Goal: Browse casually

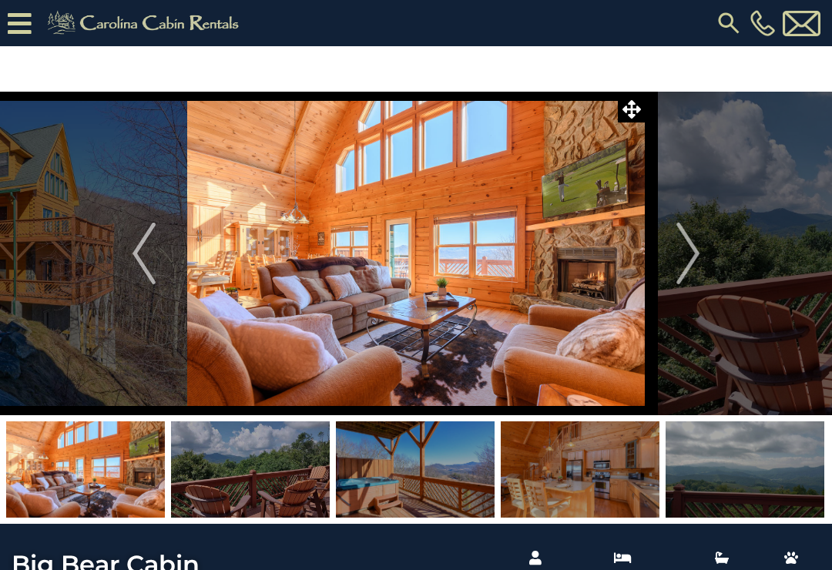
click at [703, 256] on button "Next" at bounding box center [688, 254] width 86 height 324
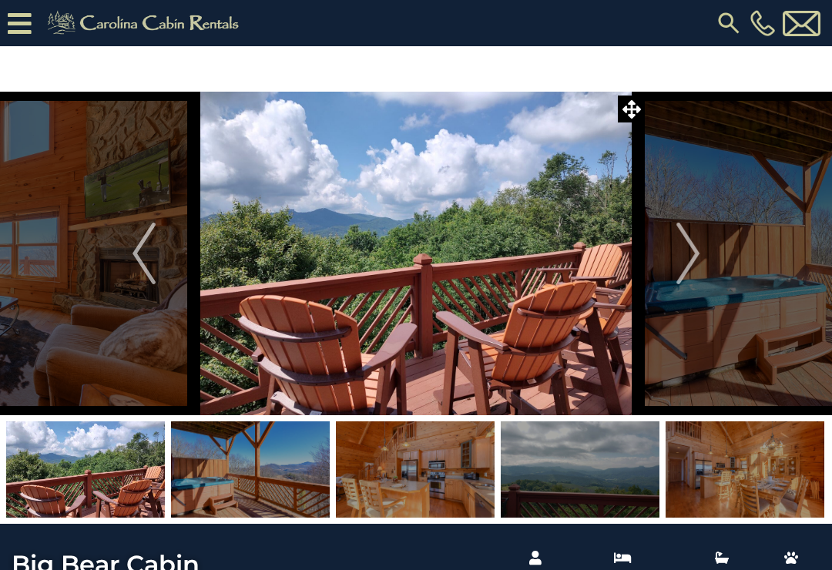
click at [702, 259] on button "Next" at bounding box center [688, 254] width 86 height 324
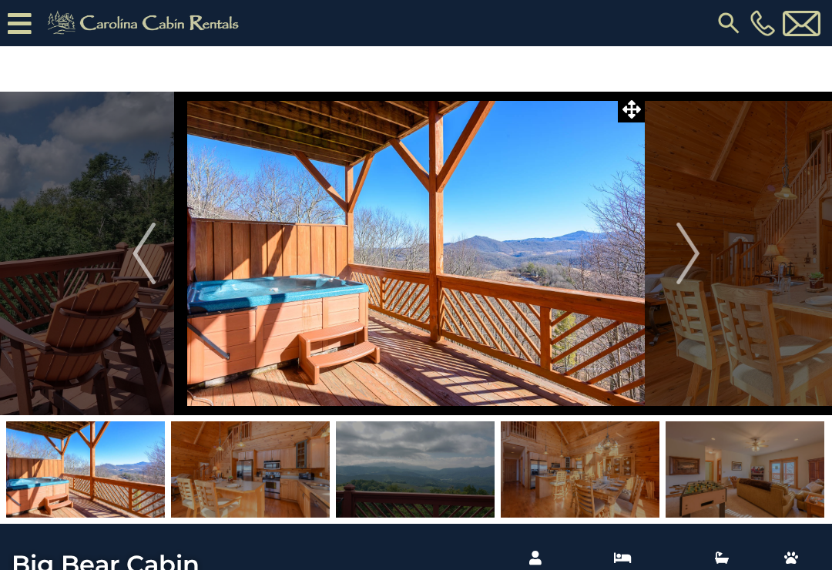
click at [696, 250] on img "Next" at bounding box center [687, 254] width 23 height 62
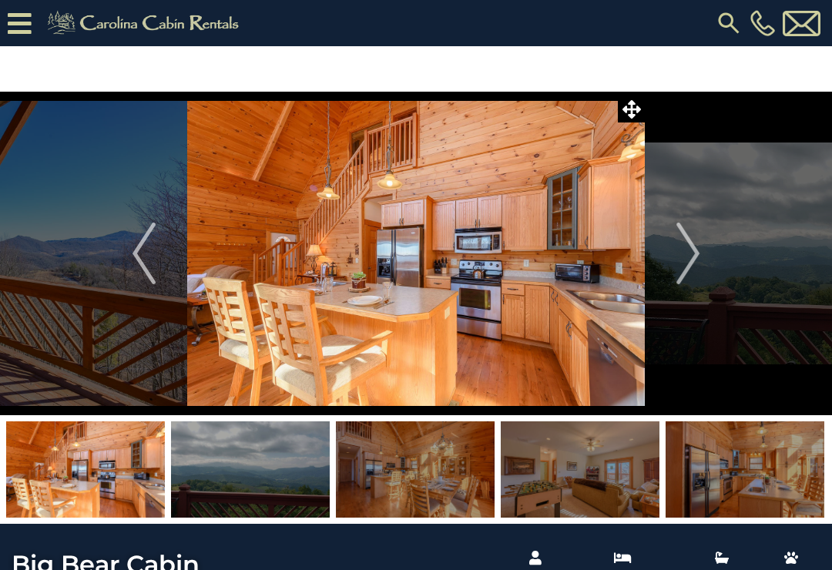
click at [696, 246] on img "Next" at bounding box center [687, 254] width 23 height 62
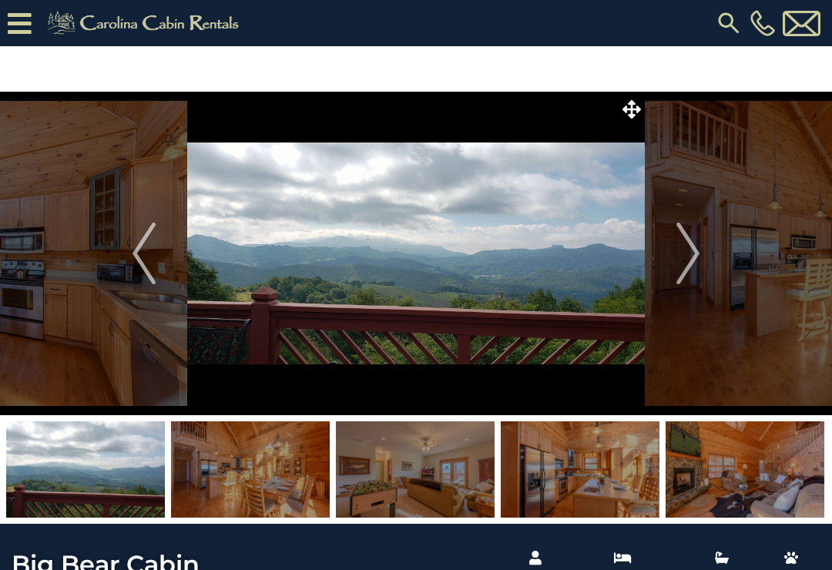
click at [696, 250] on img "Next" at bounding box center [687, 254] width 23 height 62
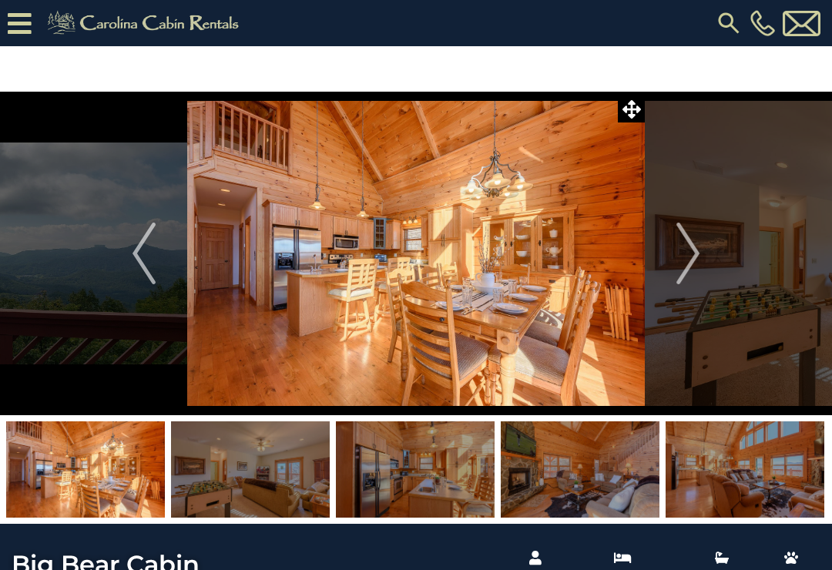
click at [692, 248] on img "Next" at bounding box center [687, 254] width 23 height 62
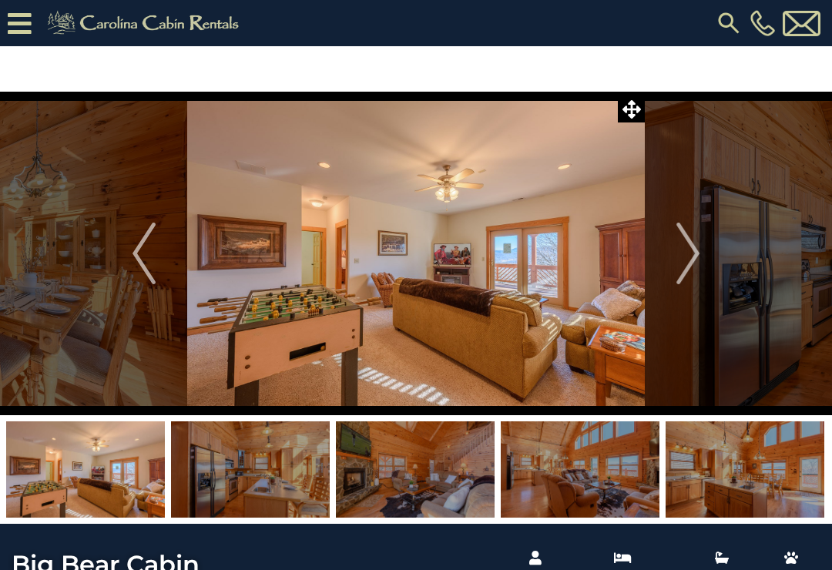
click at [694, 245] on img "Next" at bounding box center [687, 254] width 23 height 62
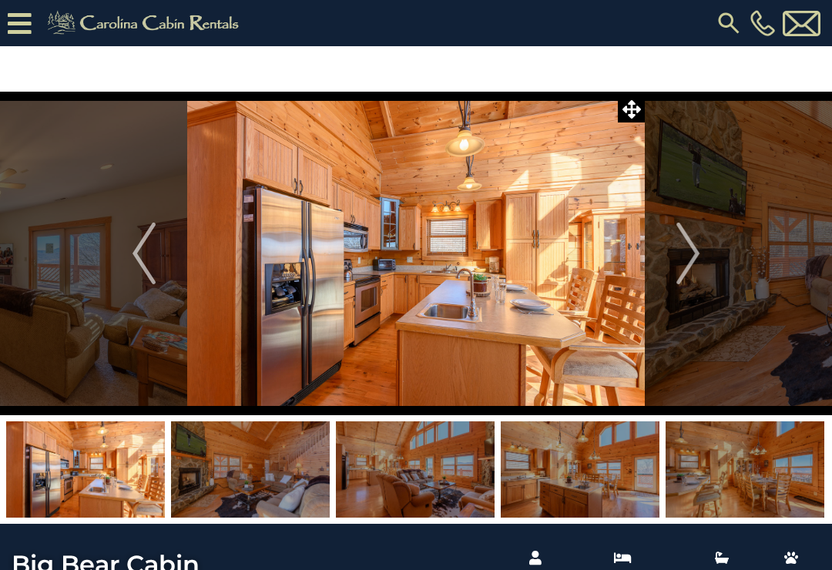
click at [692, 243] on img "Next" at bounding box center [687, 254] width 23 height 62
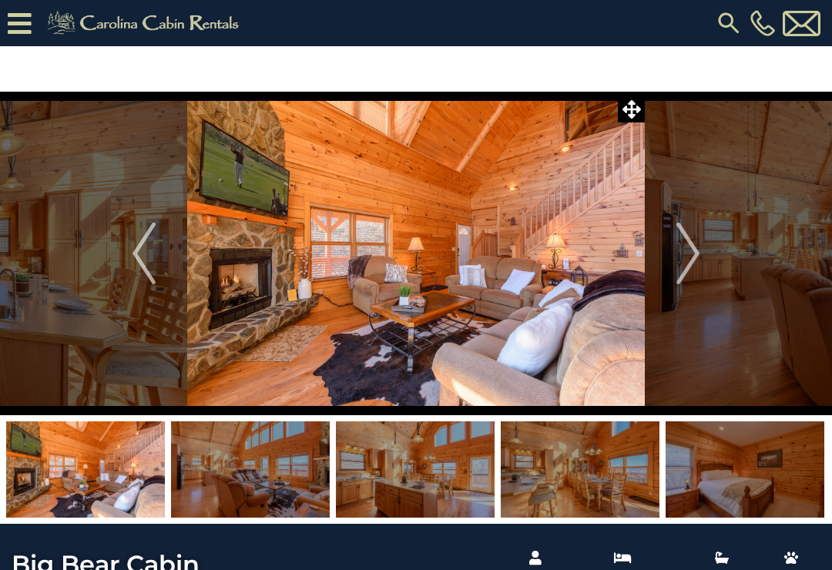
click at [691, 250] on img "Next" at bounding box center [687, 254] width 23 height 62
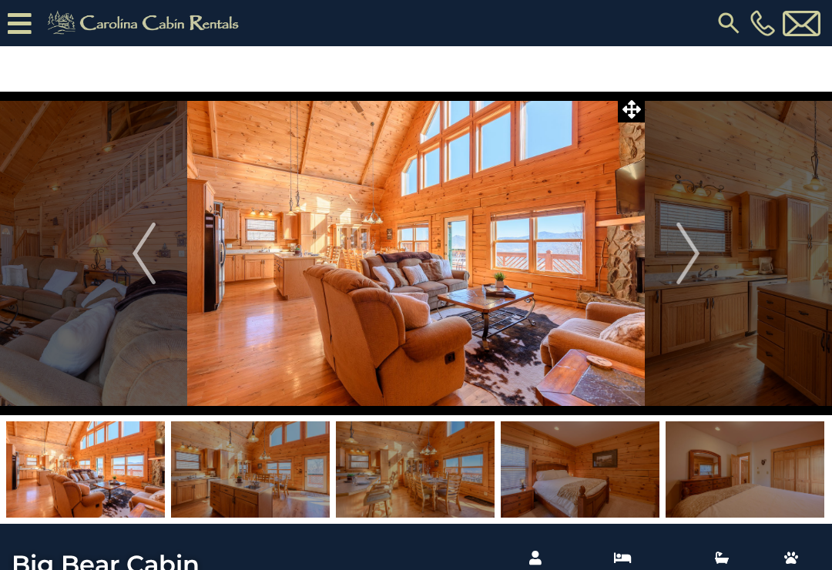
click at [696, 248] on img "Next" at bounding box center [687, 254] width 23 height 62
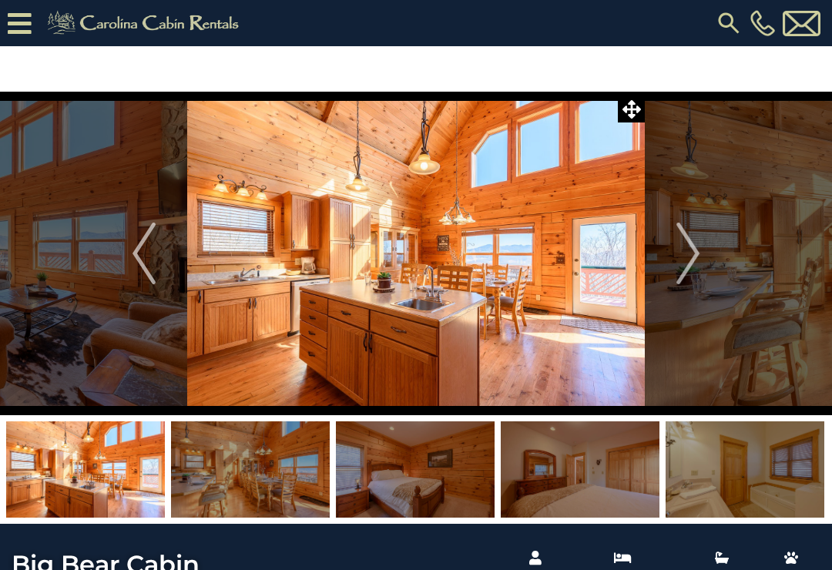
click at [695, 250] on img "Next" at bounding box center [687, 254] width 23 height 62
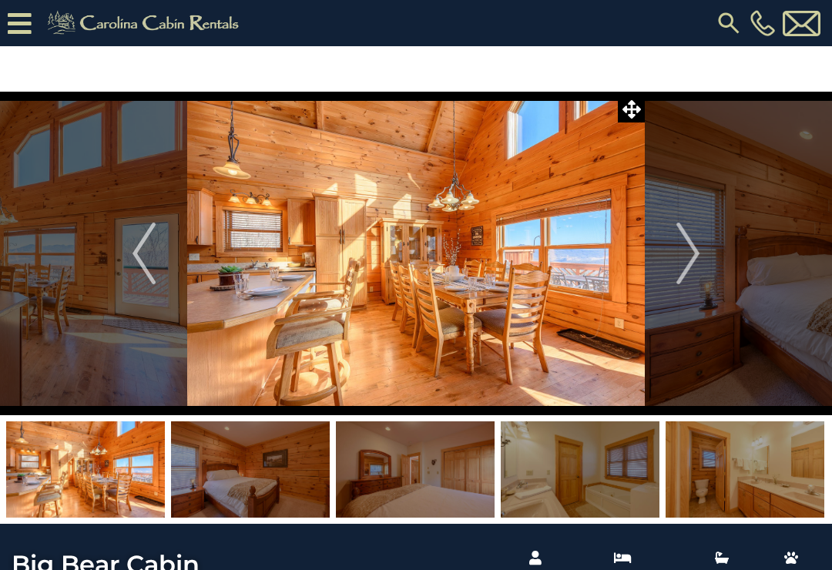
click at [695, 249] on img "Next" at bounding box center [687, 254] width 23 height 62
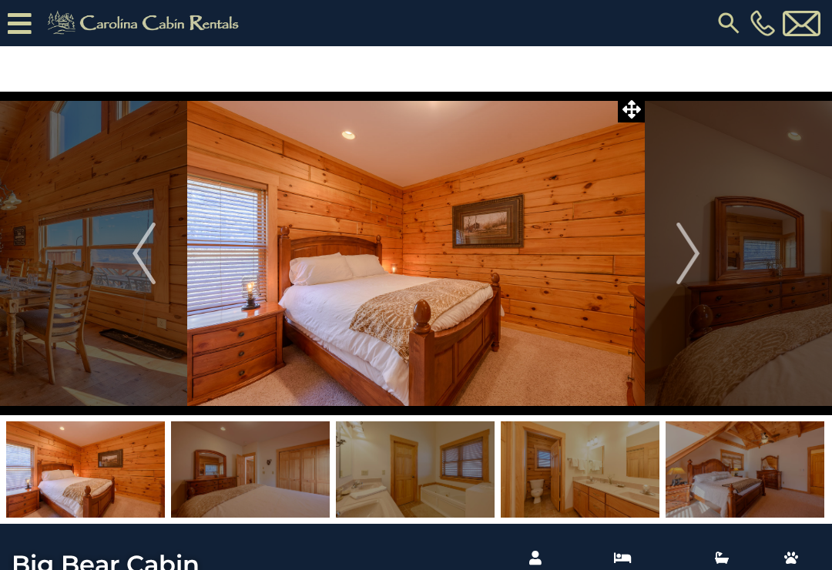
click at [696, 256] on img "Next" at bounding box center [687, 254] width 23 height 62
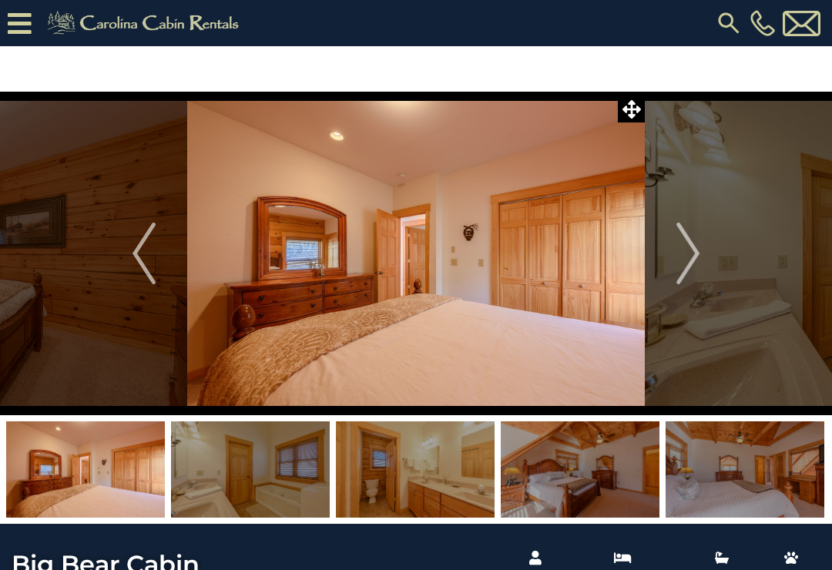
click at [692, 250] on img "Next" at bounding box center [687, 254] width 23 height 62
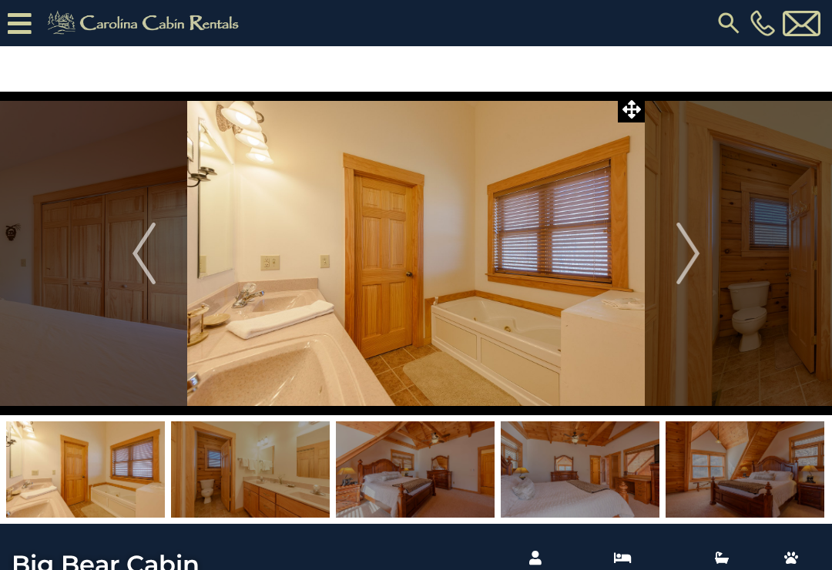
click at [696, 250] on img "Next" at bounding box center [687, 254] width 23 height 62
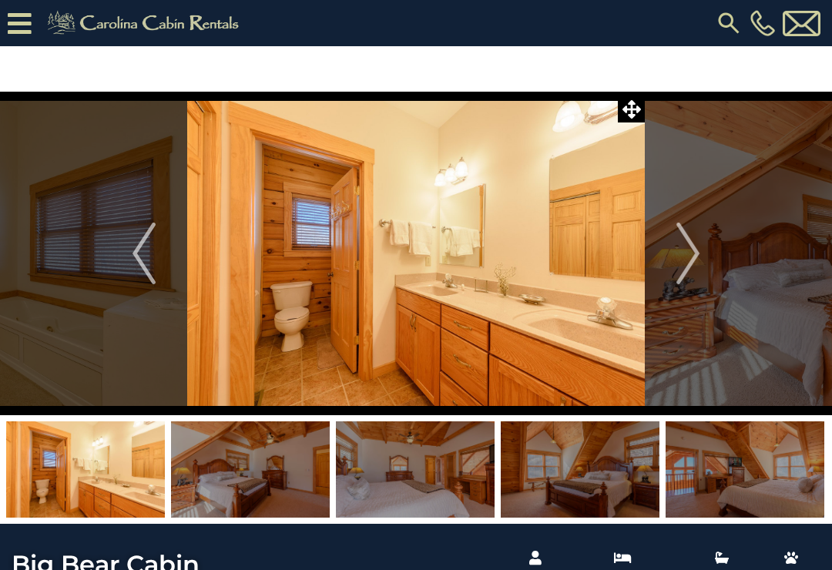
click at [694, 250] on img "Next" at bounding box center [687, 254] width 23 height 62
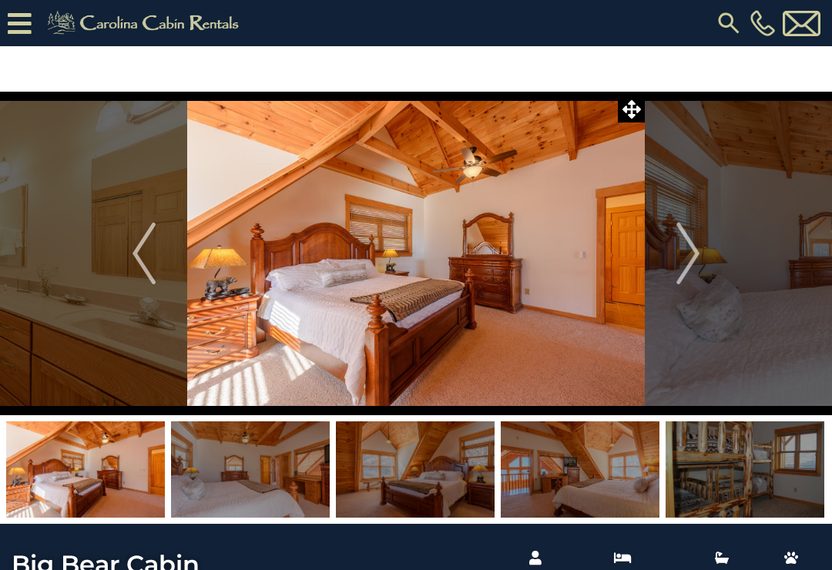
click at [695, 246] on img "Next" at bounding box center [687, 254] width 23 height 62
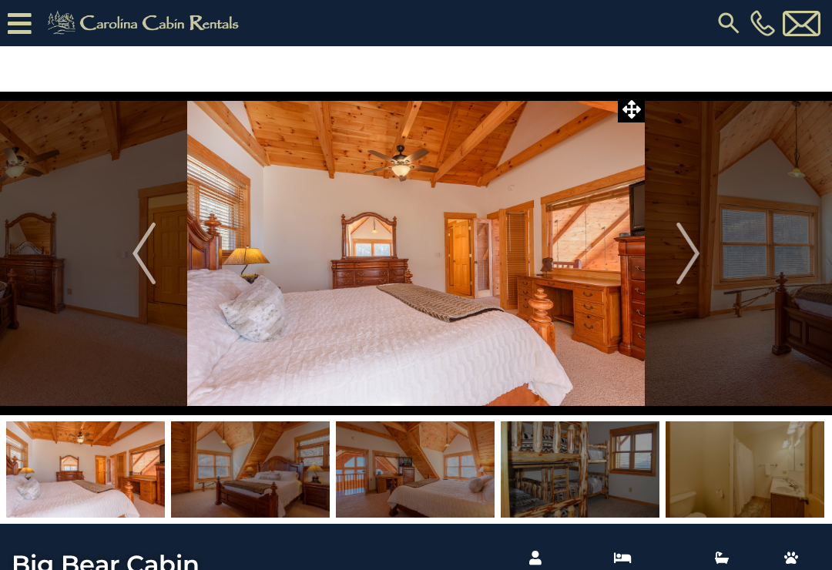
click at [693, 248] on img "Next" at bounding box center [687, 254] width 23 height 62
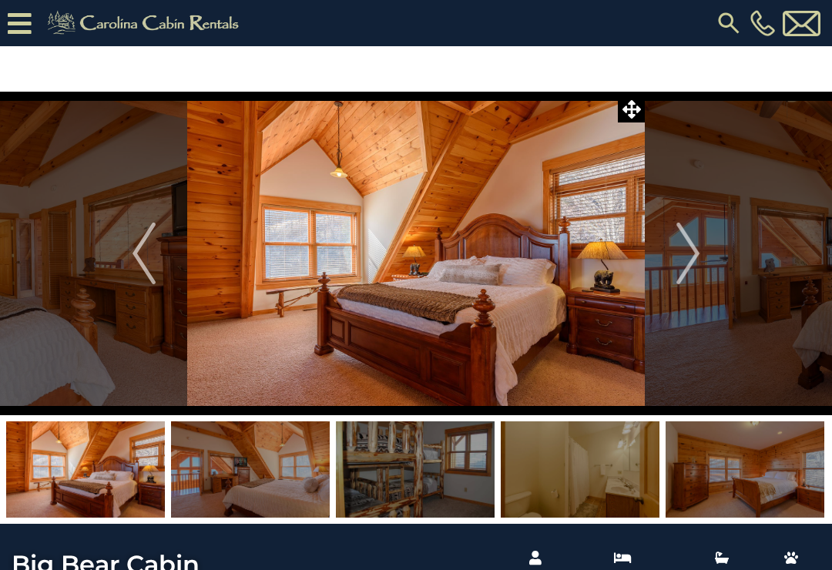
click at [695, 248] on img "Next" at bounding box center [687, 254] width 23 height 62
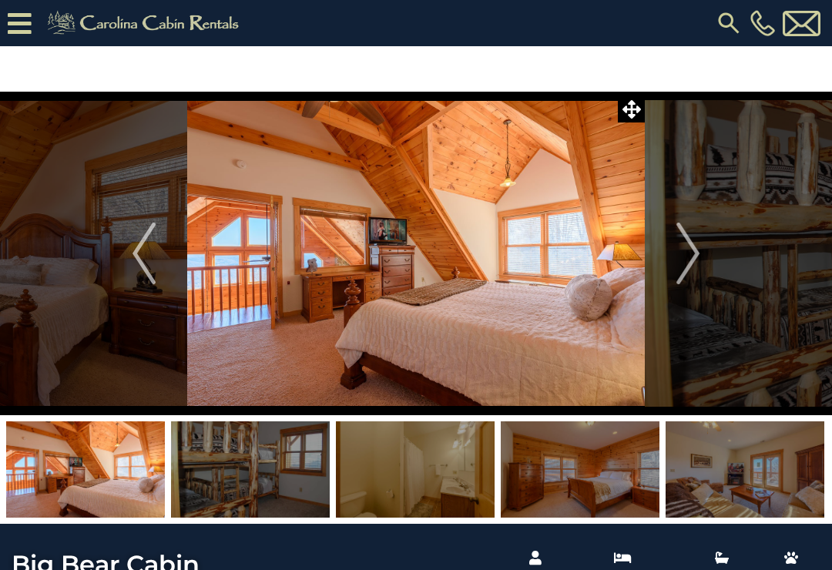
click at [691, 245] on img "Next" at bounding box center [687, 254] width 23 height 62
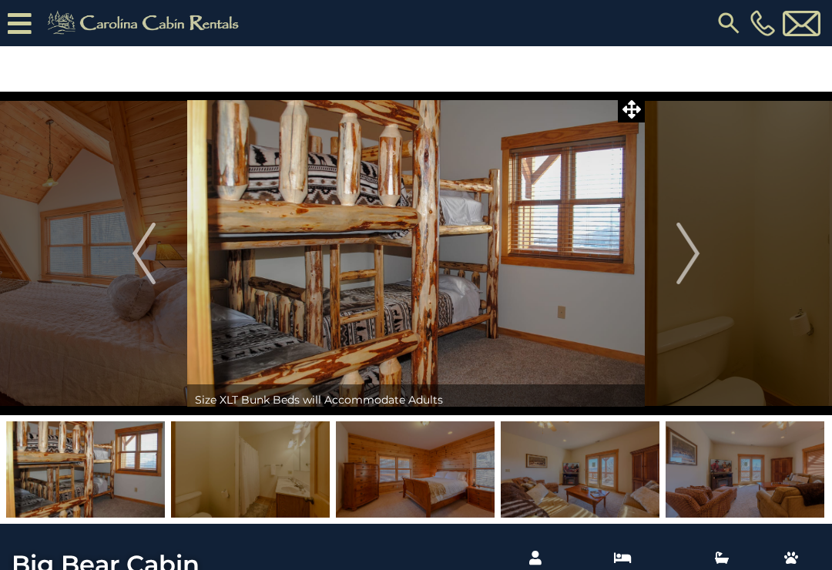
click at [694, 242] on img "Next" at bounding box center [687, 254] width 23 height 62
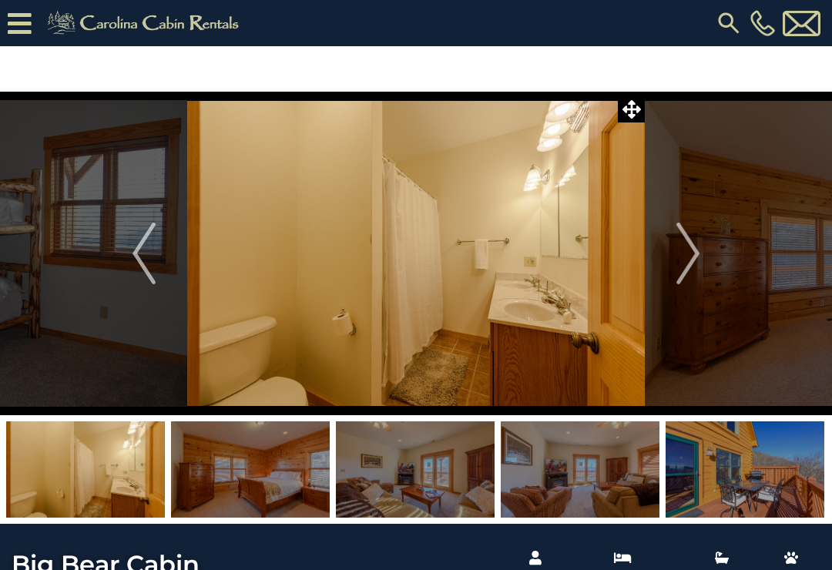
click at [692, 246] on img "Next" at bounding box center [687, 254] width 23 height 62
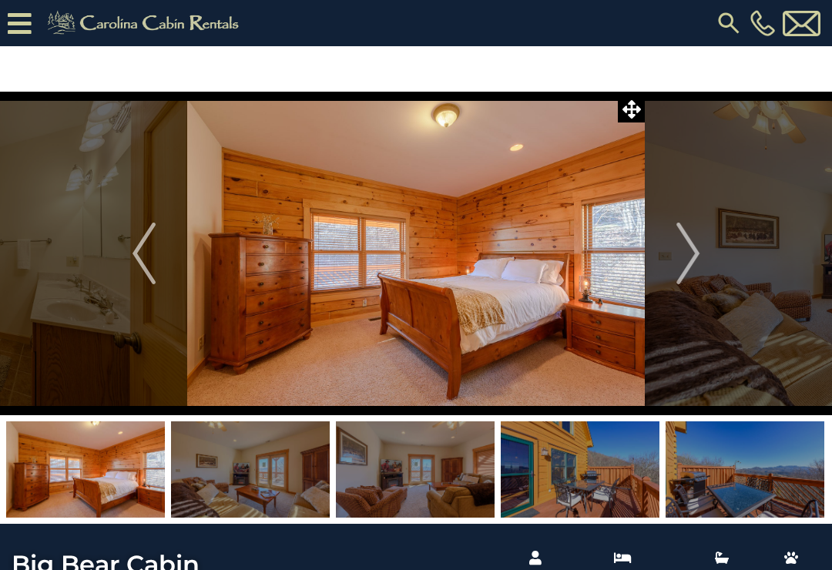
click at [696, 239] on img "Next" at bounding box center [687, 254] width 23 height 62
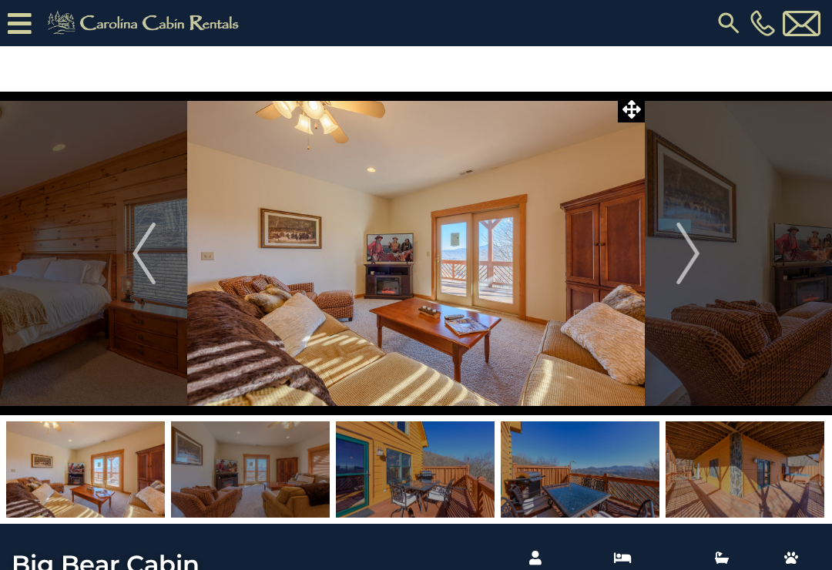
click at [692, 246] on img "Next" at bounding box center [687, 254] width 23 height 62
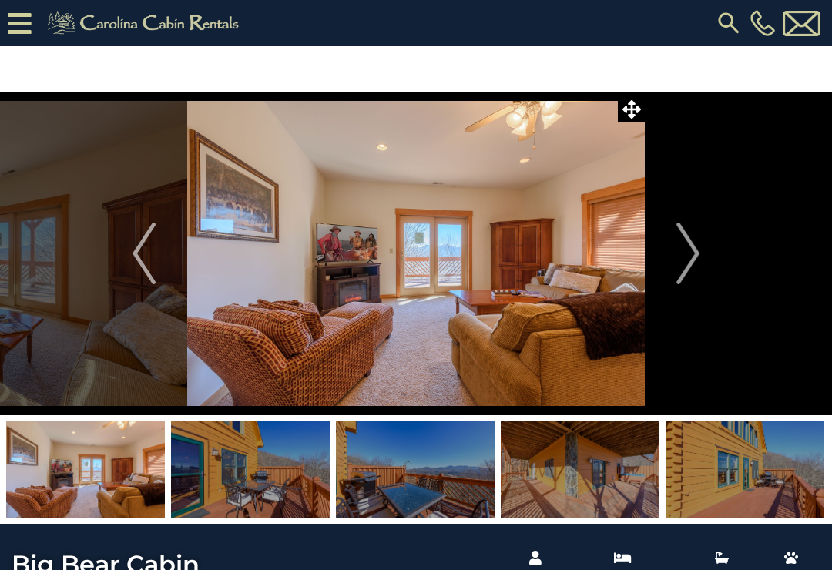
click at [688, 244] on img "Next" at bounding box center [687, 254] width 23 height 62
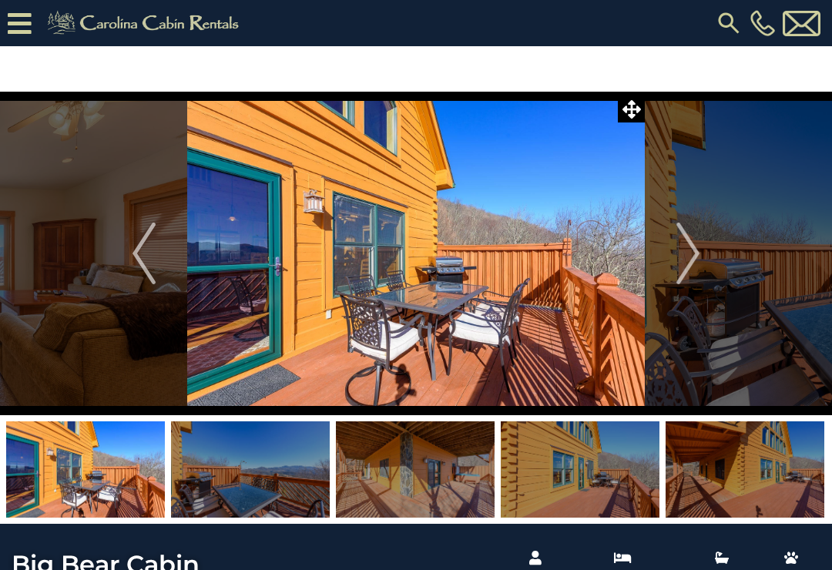
click at [688, 243] on img "Next" at bounding box center [687, 254] width 23 height 62
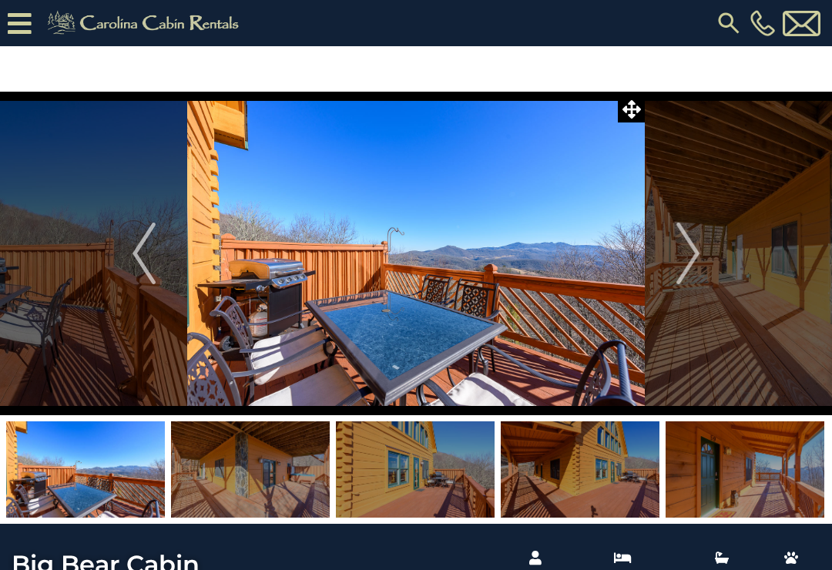
click at [686, 240] on img "Next" at bounding box center [687, 254] width 23 height 62
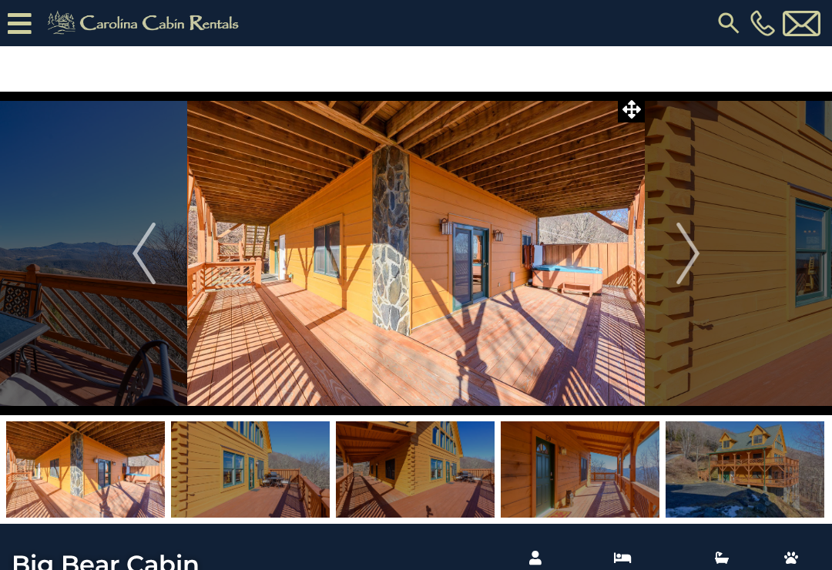
click at [690, 245] on img "Next" at bounding box center [687, 254] width 23 height 62
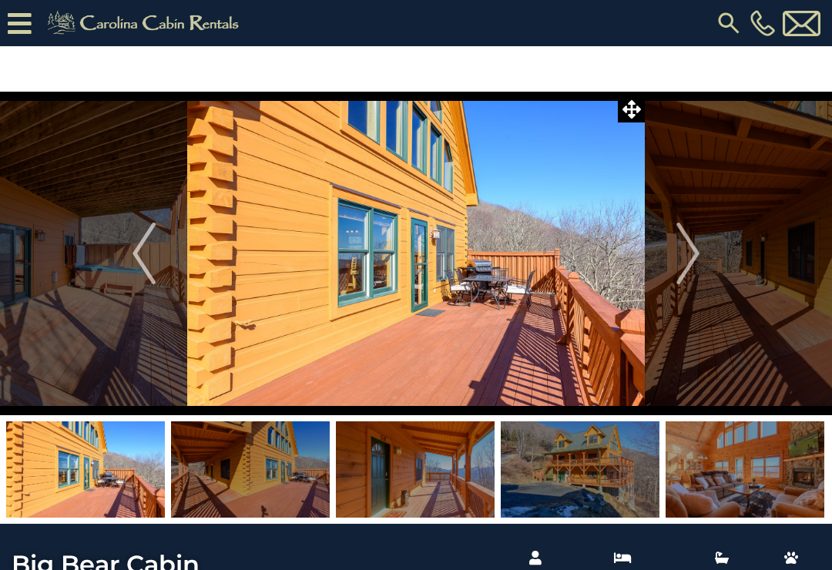
click at [692, 246] on img "Next" at bounding box center [687, 254] width 23 height 62
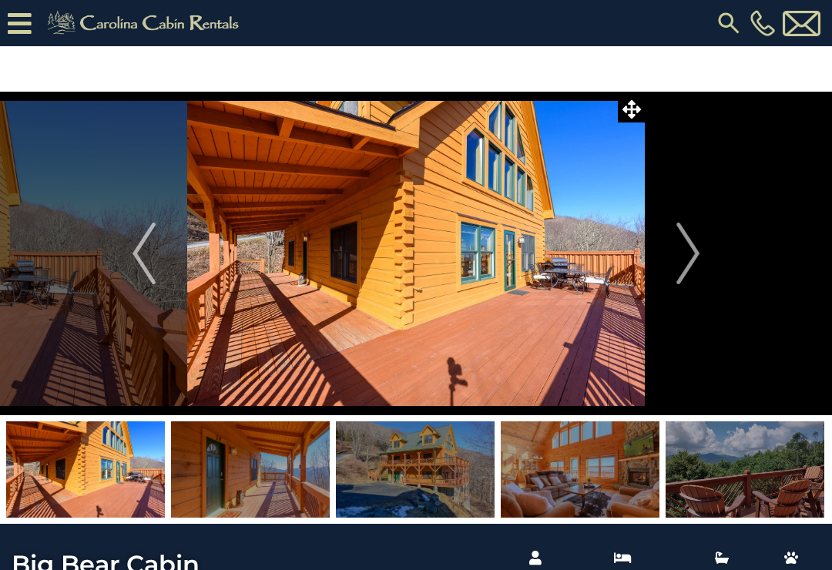
click at [689, 243] on img "Next" at bounding box center [687, 254] width 23 height 62
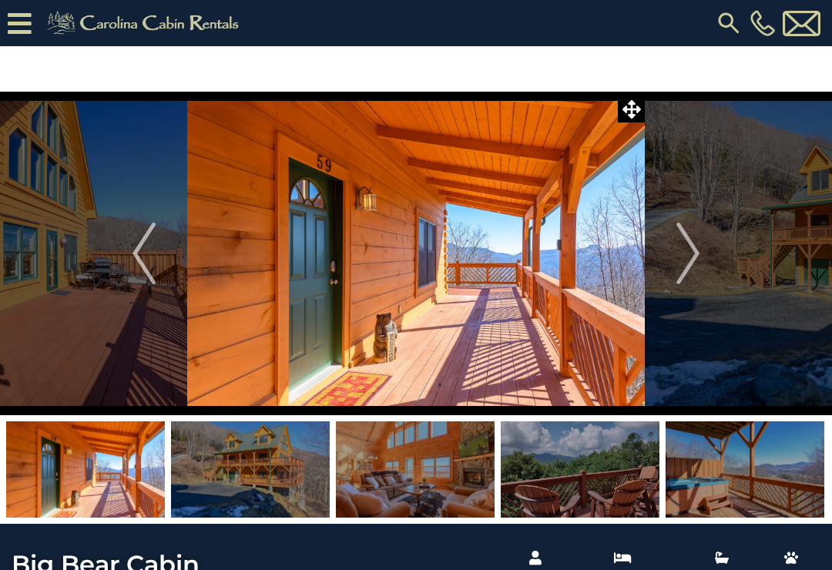
click at [692, 243] on img "Next" at bounding box center [687, 254] width 23 height 62
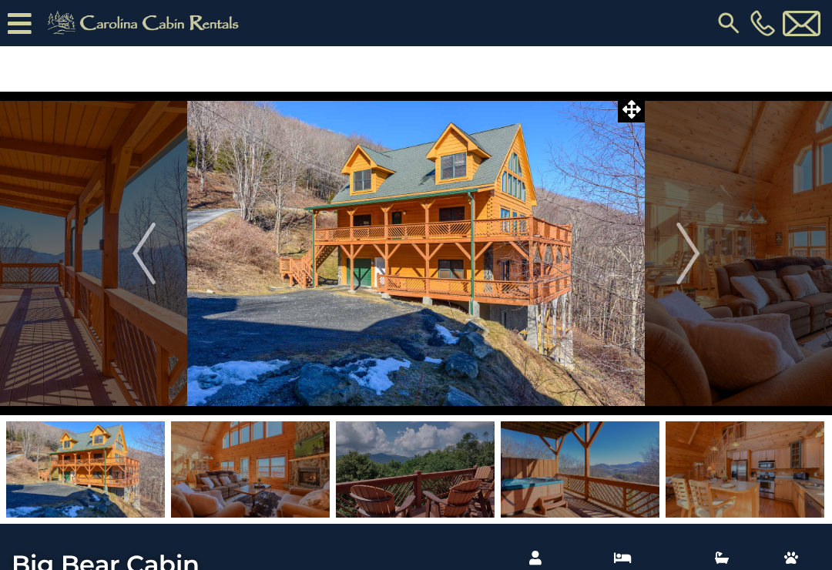
click at [694, 248] on img "Next" at bounding box center [687, 254] width 23 height 62
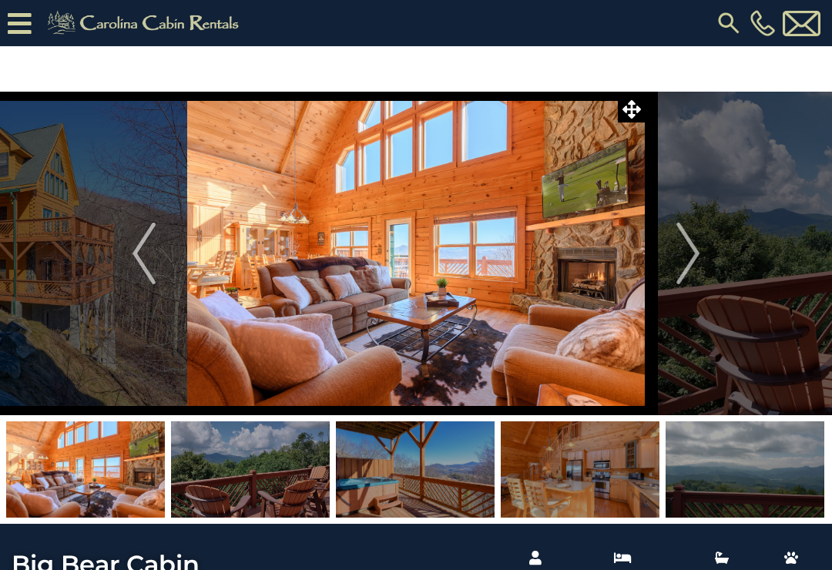
click at [692, 239] on img "Next" at bounding box center [687, 254] width 23 height 62
